Goal: Browse casually

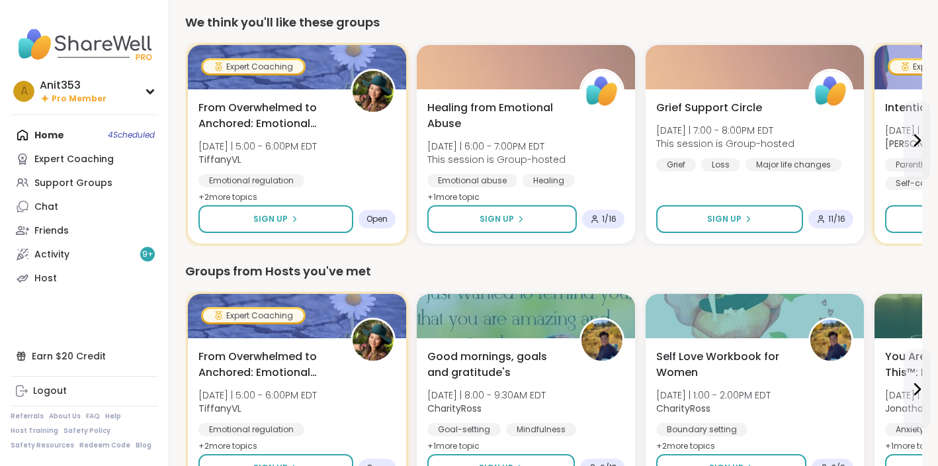
scroll to position [241, 0]
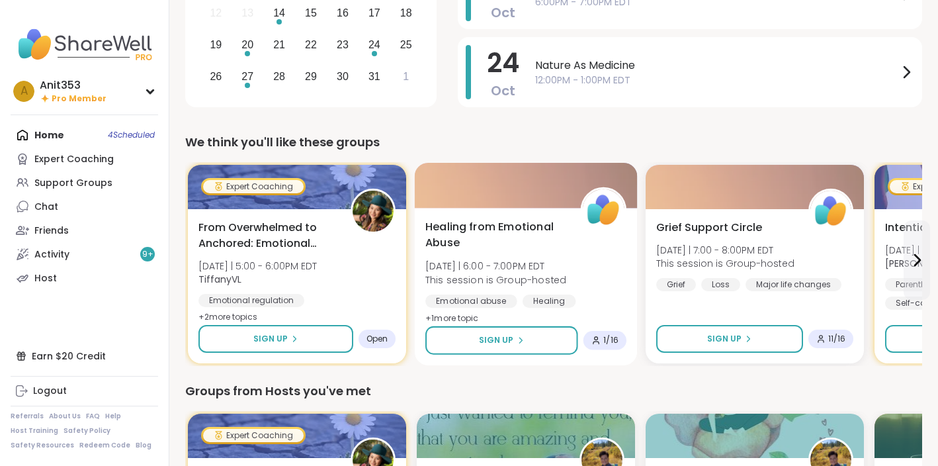
click at [602, 330] on div "Sign Up 1 / 16" at bounding box center [526, 340] width 201 height 28
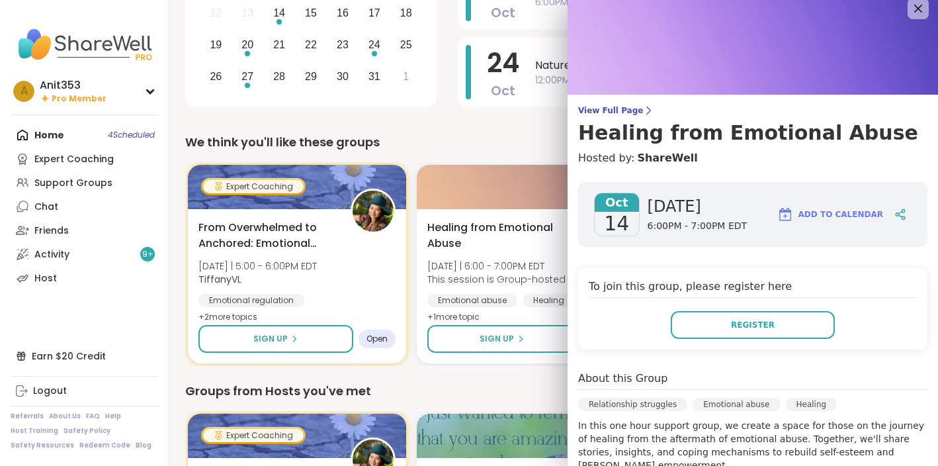
scroll to position [0, 0]
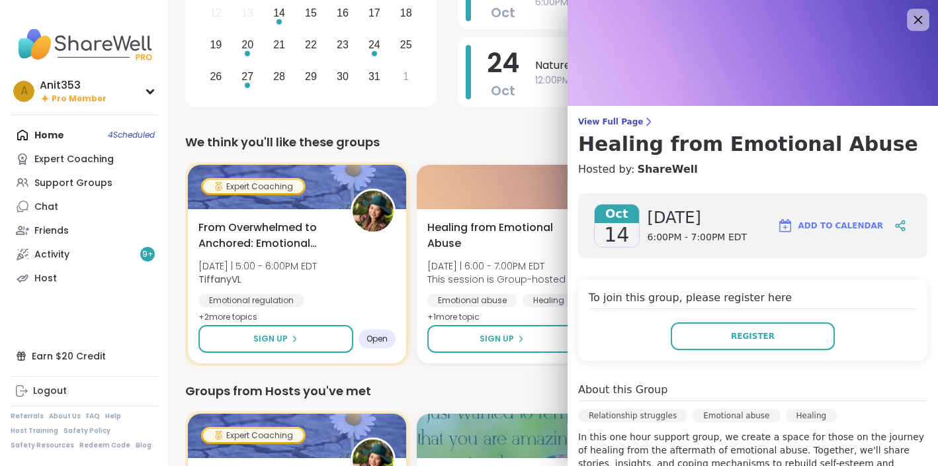
click at [919, 20] on icon at bounding box center [919, 20] width 9 height 9
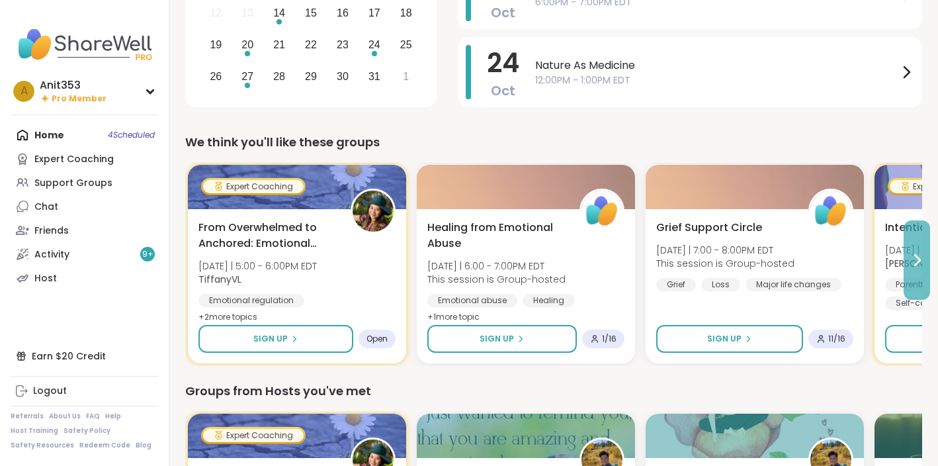
click at [913, 255] on icon at bounding box center [917, 260] width 16 height 16
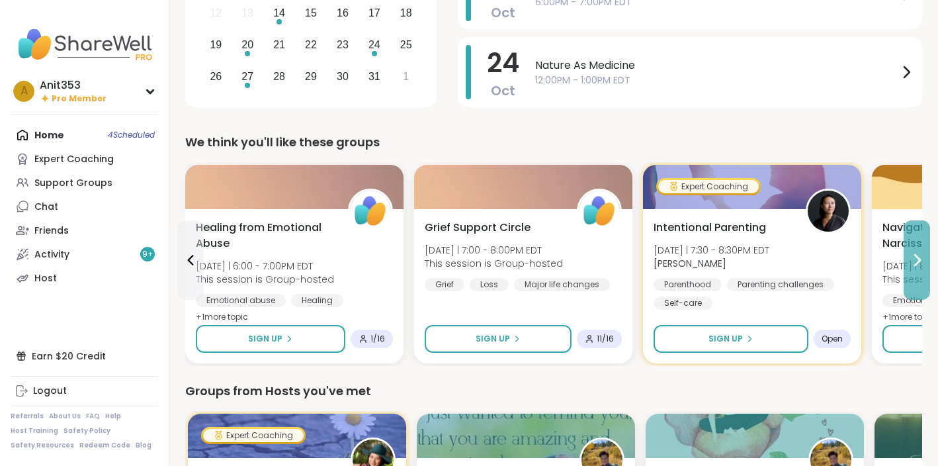
click at [921, 260] on icon at bounding box center [917, 260] width 5 height 11
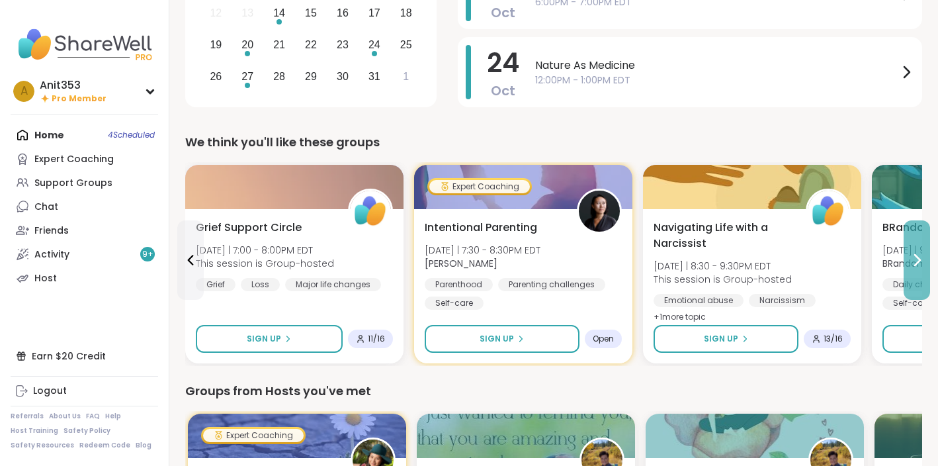
click at [921, 259] on icon at bounding box center [917, 260] width 5 height 11
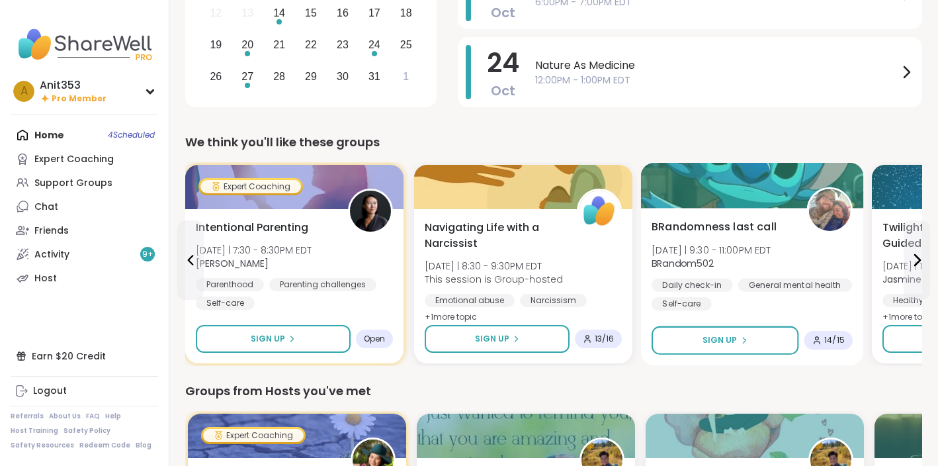
click at [837, 203] on img at bounding box center [830, 210] width 42 height 42
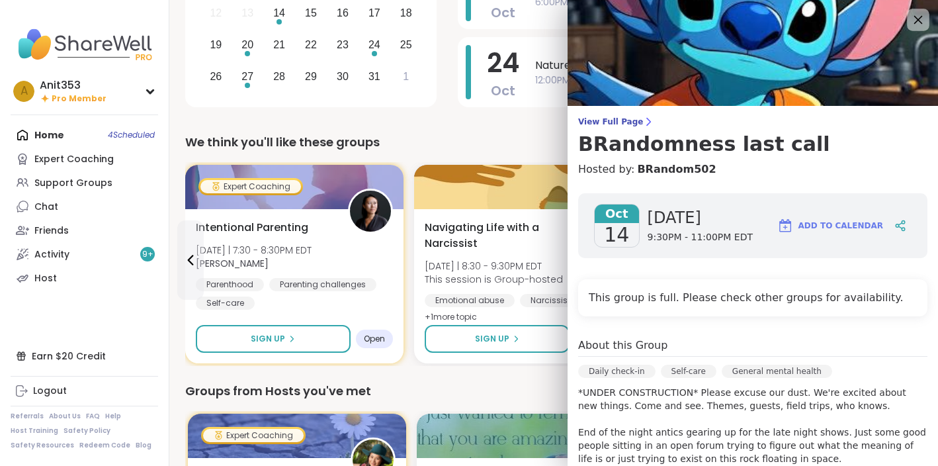
click at [927, 21] on div at bounding box center [918, 20] width 23 height 23
click at [917, 21] on icon at bounding box center [919, 20] width 9 height 9
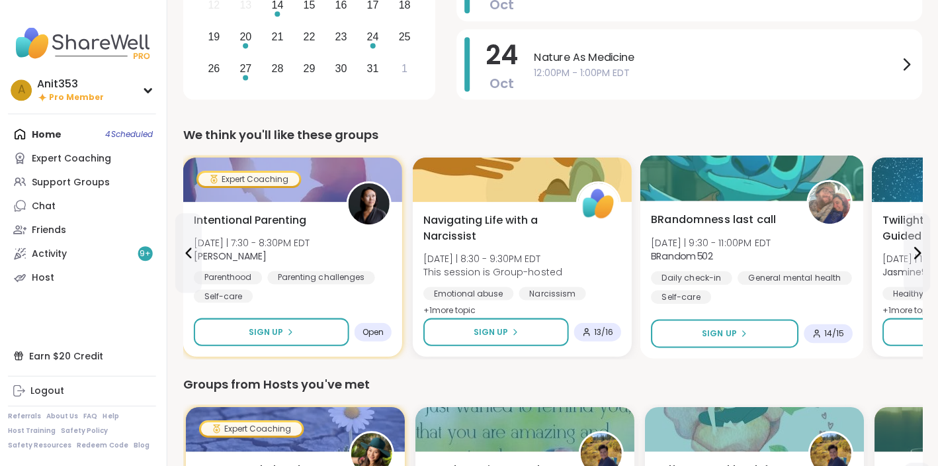
scroll to position [249, 0]
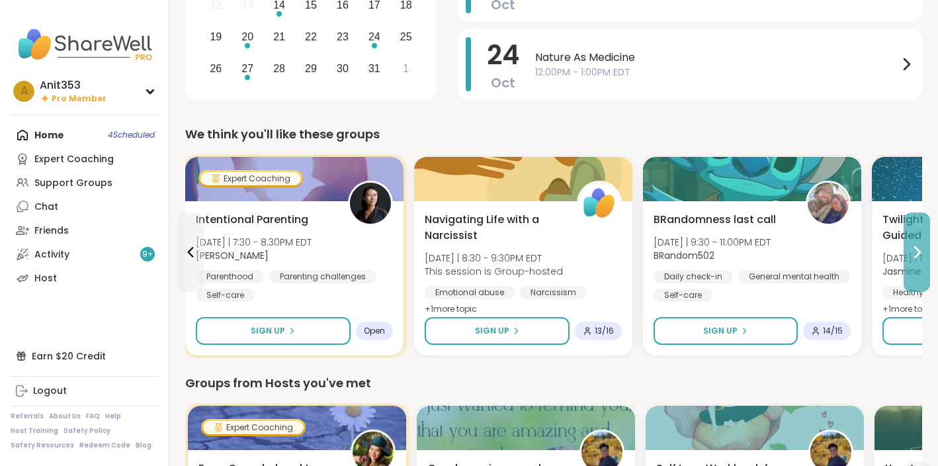
click at [920, 250] on icon at bounding box center [917, 252] width 16 height 16
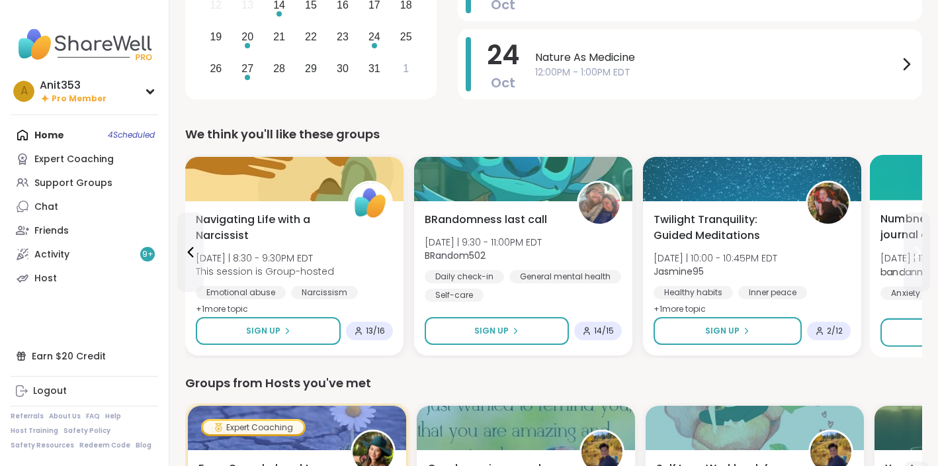
click at [921, 251] on icon at bounding box center [917, 252] width 5 height 11
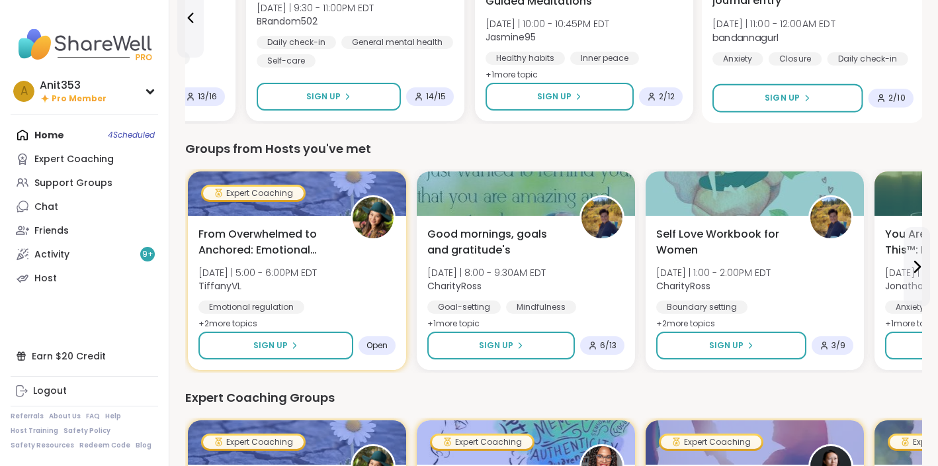
scroll to position [547, 0]
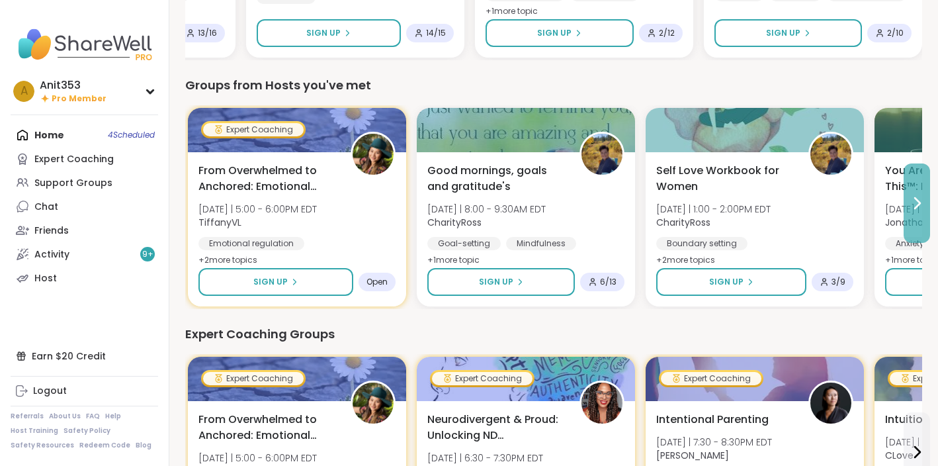
click at [920, 203] on icon at bounding box center [917, 203] width 5 height 11
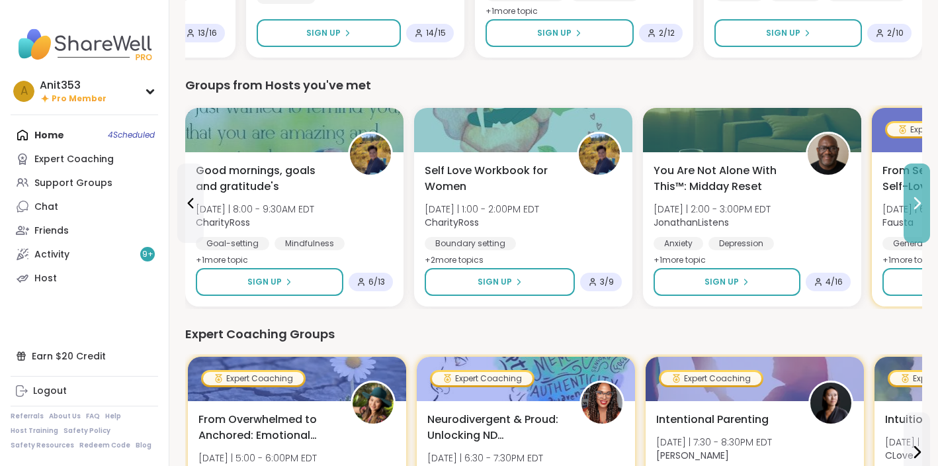
click at [920, 203] on icon at bounding box center [917, 203] width 5 height 11
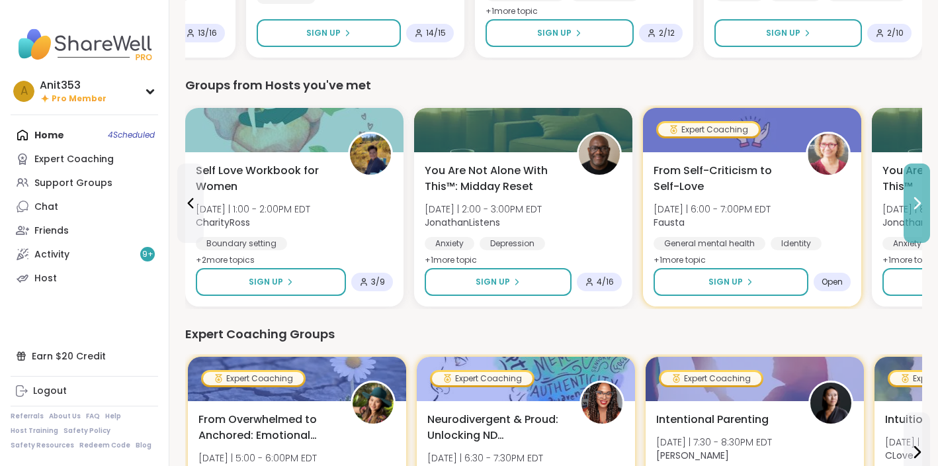
click at [920, 203] on icon at bounding box center [917, 203] width 5 height 11
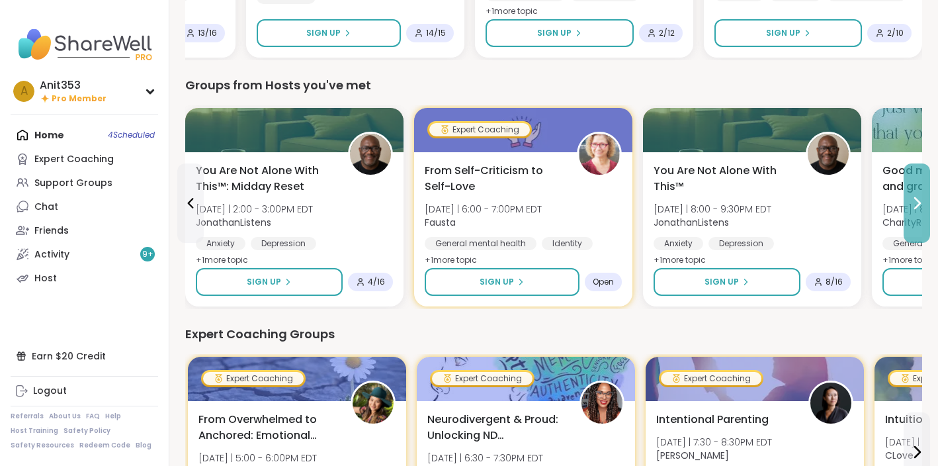
click at [920, 203] on icon at bounding box center [917, 203] width 5 height 11
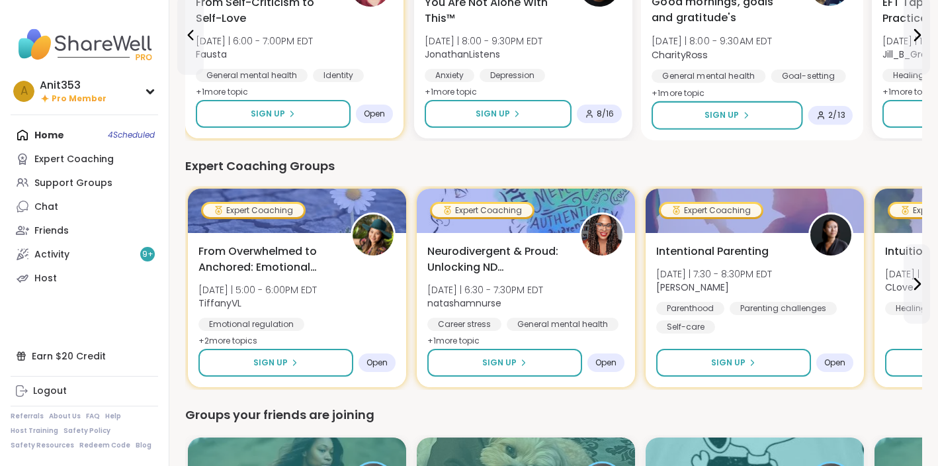
scroll to position [723, 0]
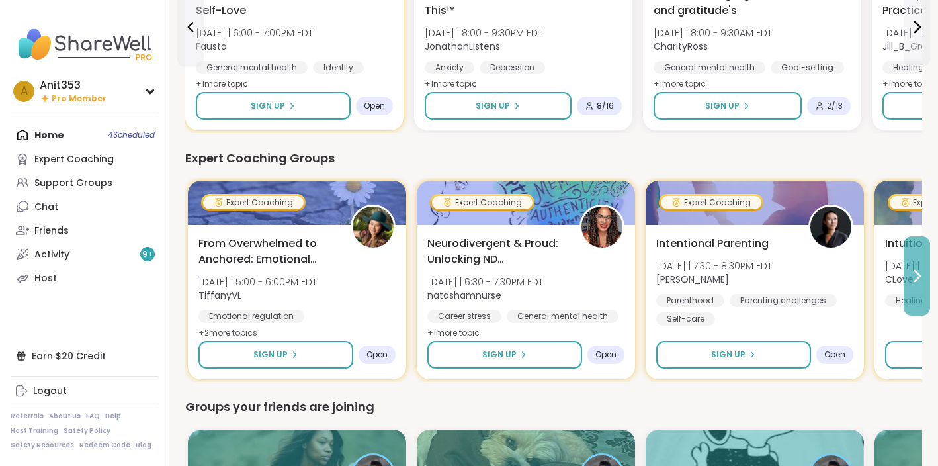
click at [919, 277] on icon at bounding box center [917, 276] width 5 height 11
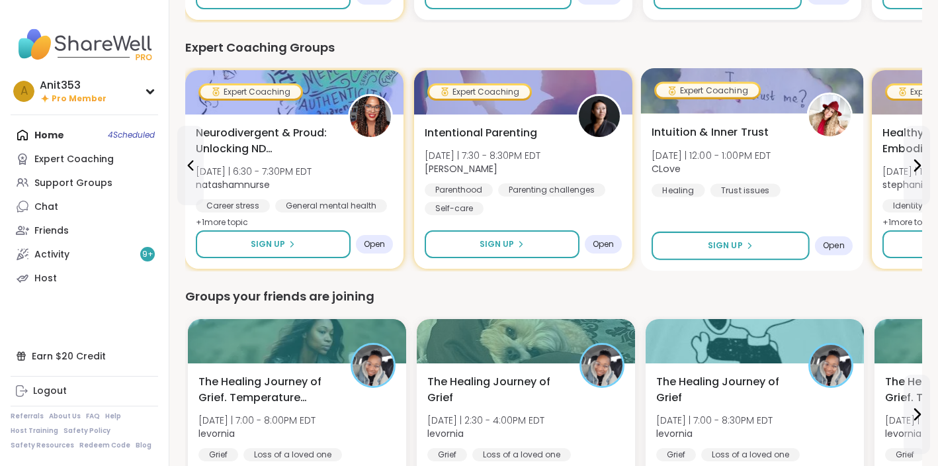
scroll to position [805, 0]
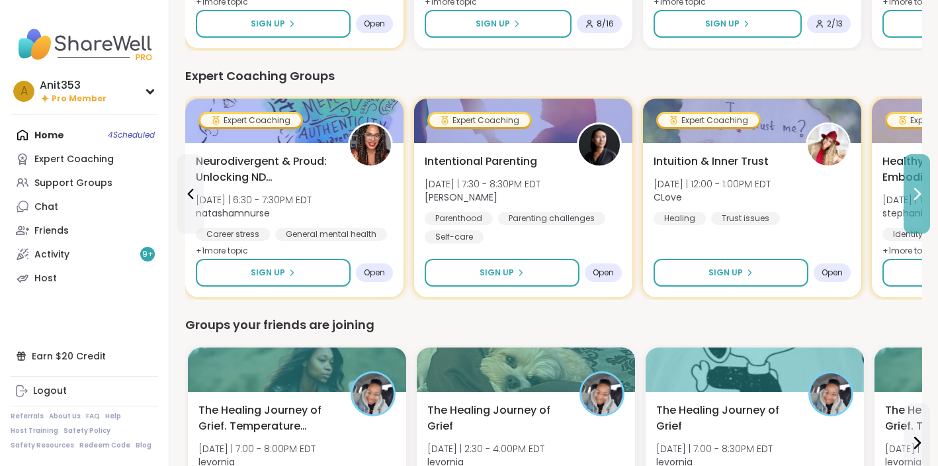
click at [919, 193] on icon at bounding box center [917, 194] width 5 height 11
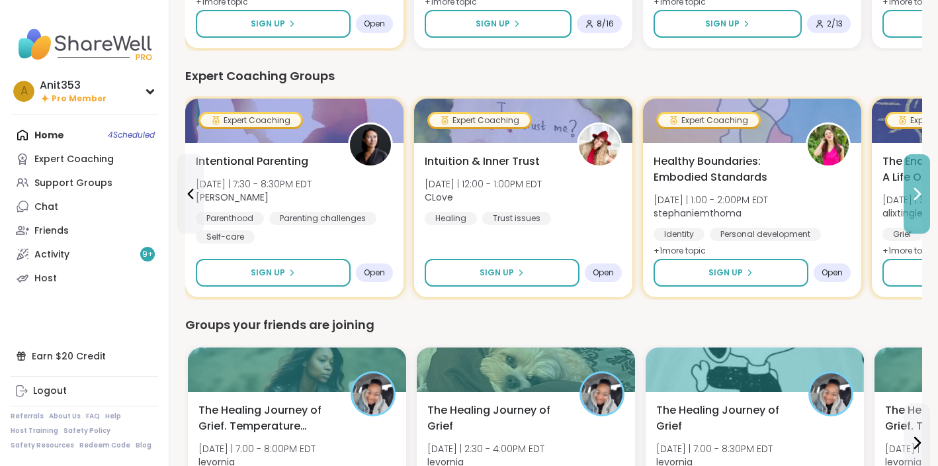
click at [919, 193] on icon at bounding box center [917, 194] width 5 height 11
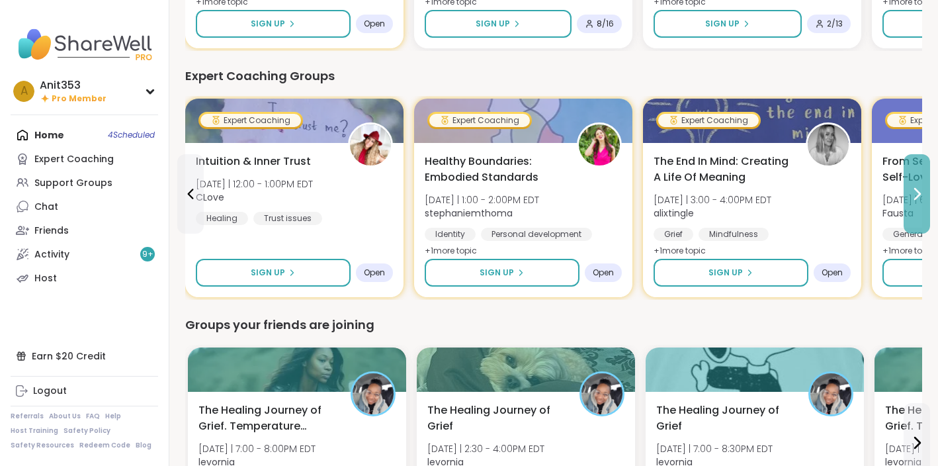
click at [919, 194] on icon at bounding box center [917, 194] width 5 height 11
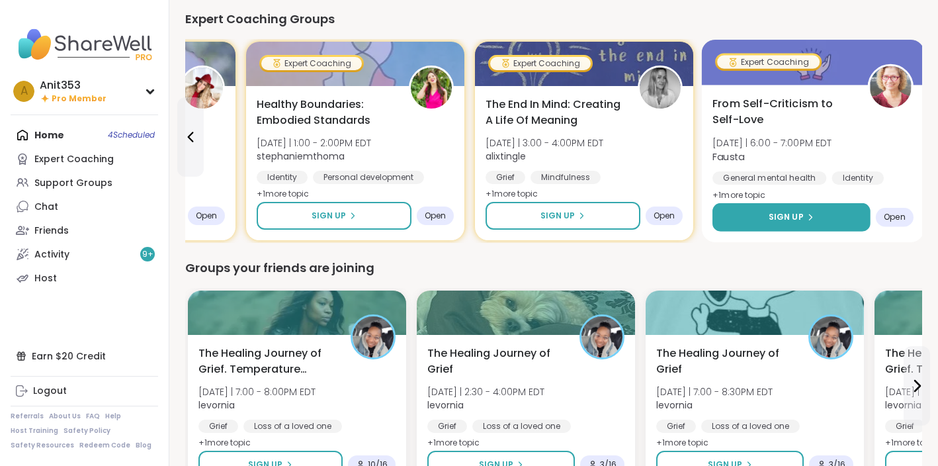
scroll to position [840, 0]
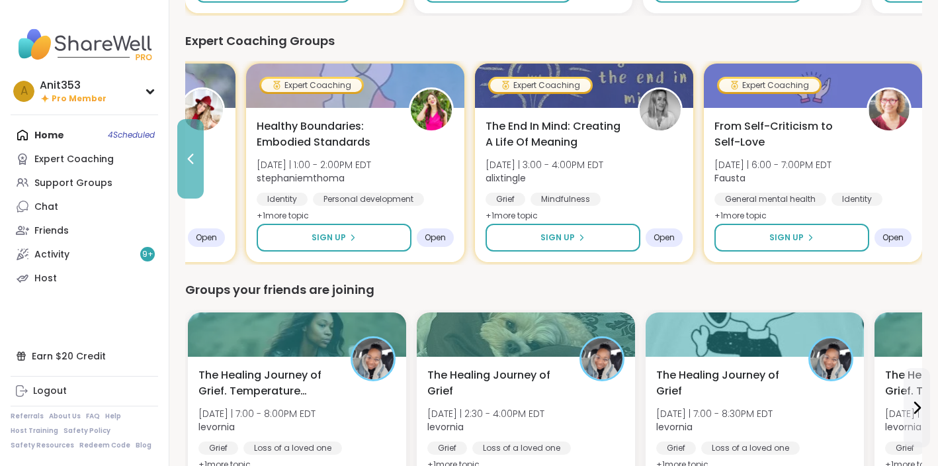
click at [191, 159] on icon at bounding box center [191, 159] width 6 height 11
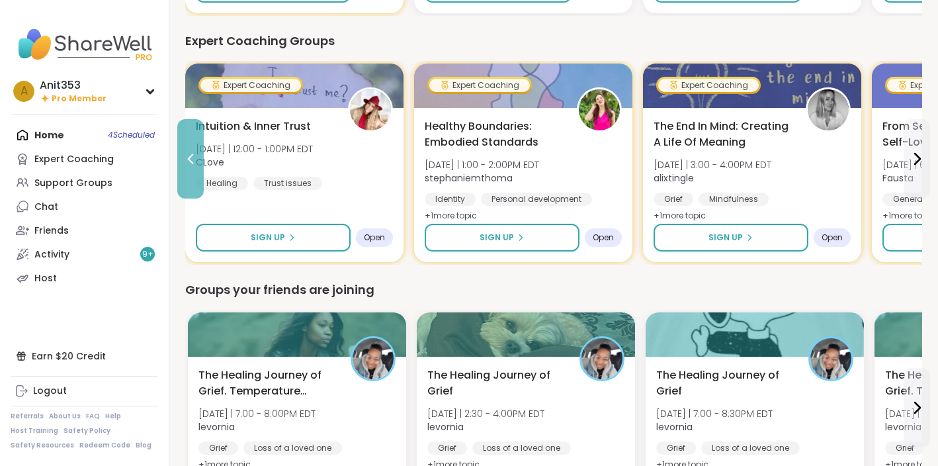
click at [193, 160] on icon at bounding box center [191, 159] width 16 height 16
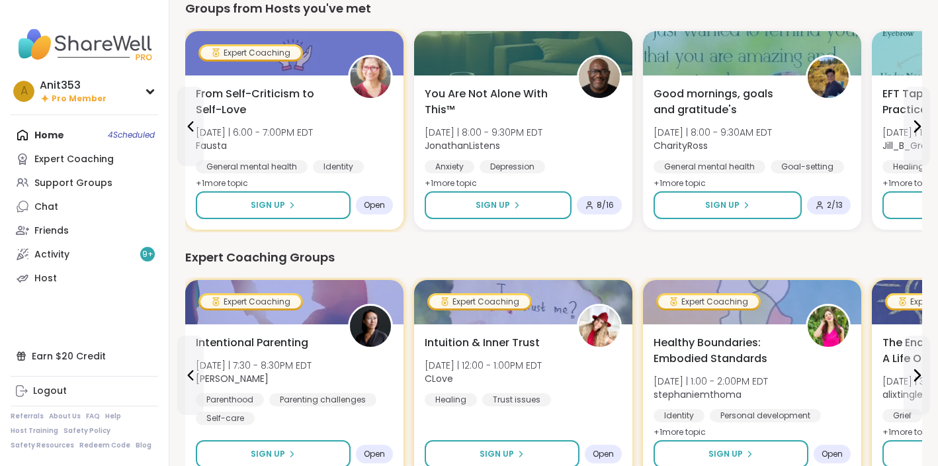
scroll to position [621, 0]
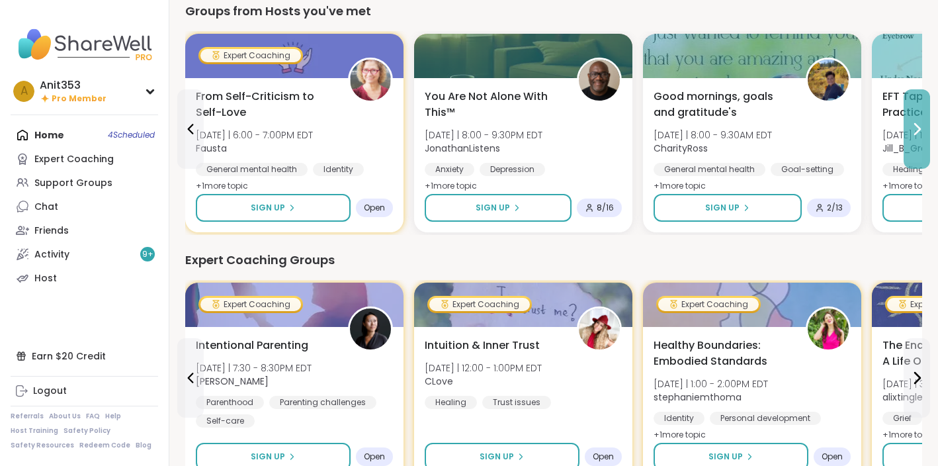
click at [919, 131] on icon at bounding box center [917, 129] width 16 height 16
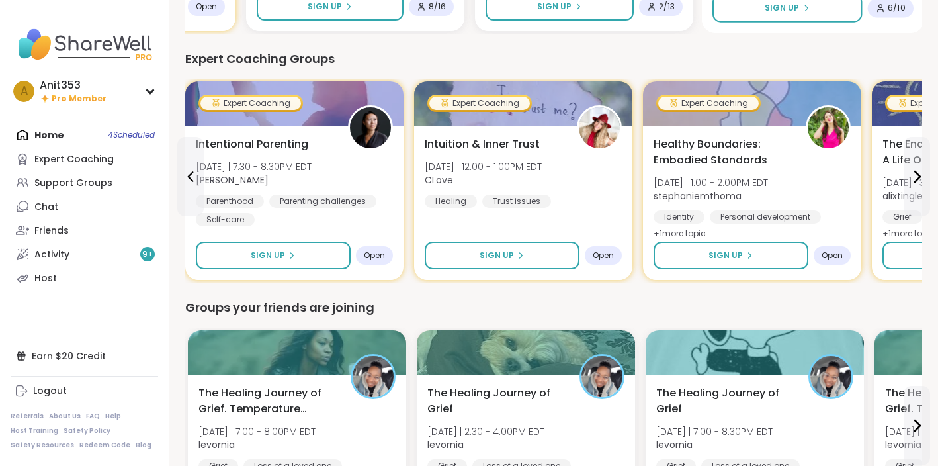
scroll to position [828, 0]
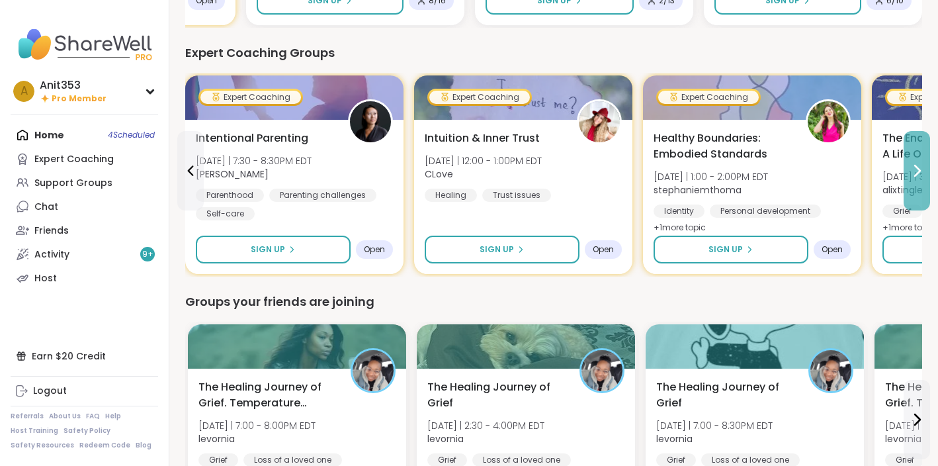
click at [916, 170] on icon at bounding box center [917, 171] width 16 height 16
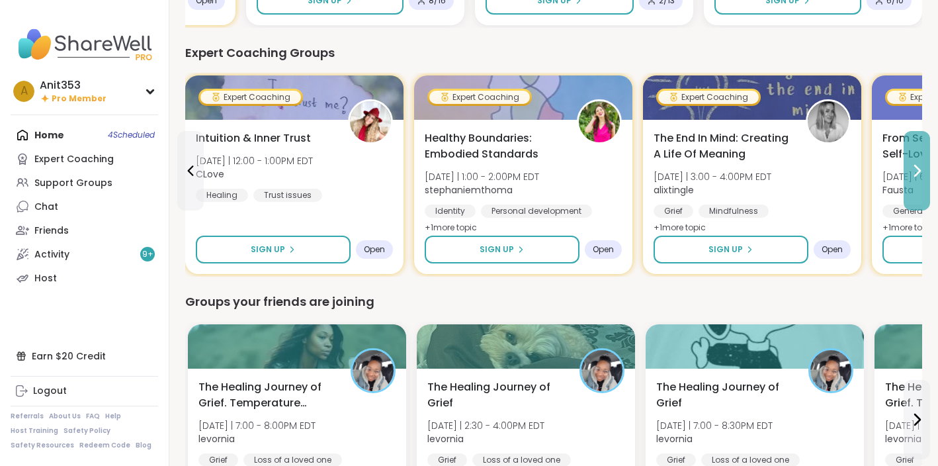
click at [919, 171] on icon at bounding box center [917, 170] width 5 height 11
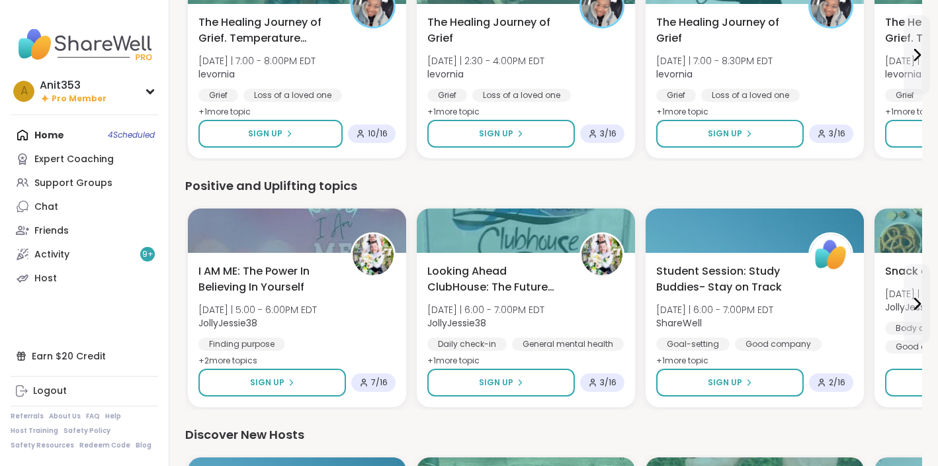
scroll to position [1193, 0]
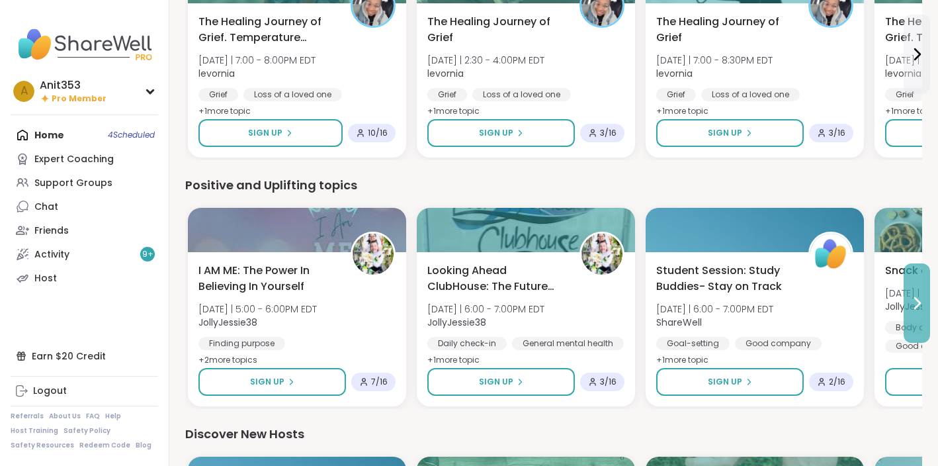
click at [915, 304] on icon at bounding box center [917, 303] width 16 height 16
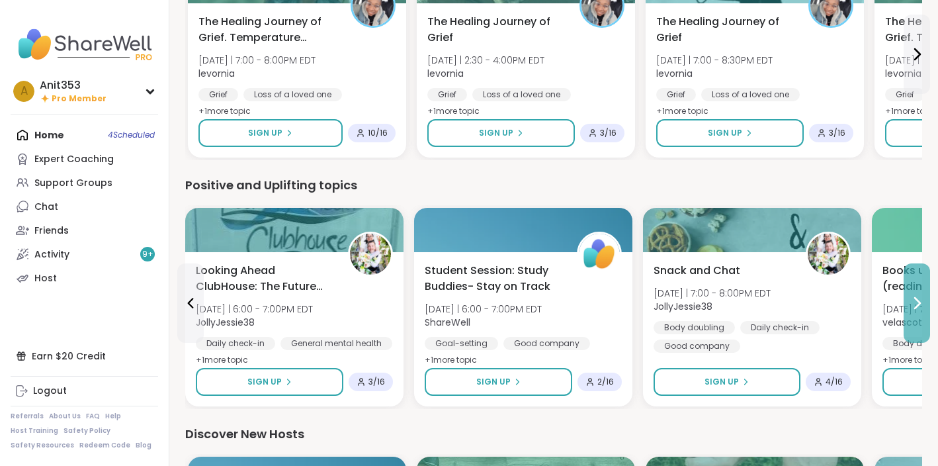
click at [916, 306] on icon at bounding box center [917, 303] width 5 height 11
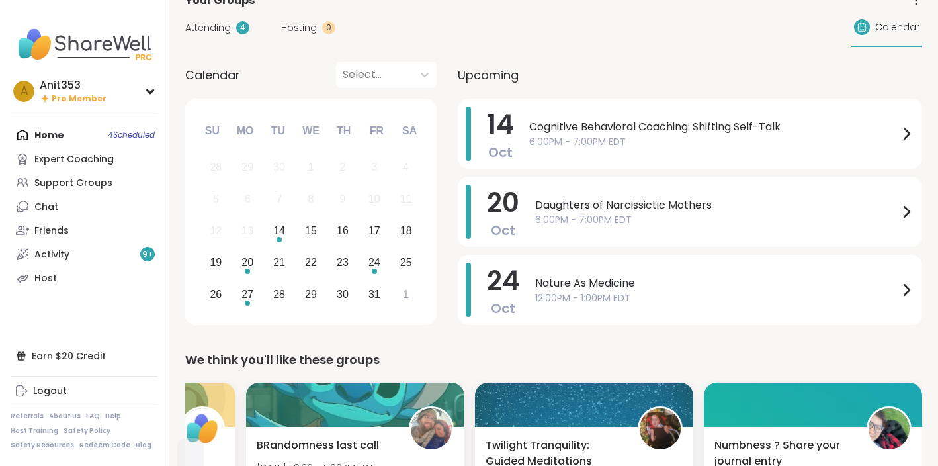
scroll to position [0, 0]
